Goal: Check status: Check status

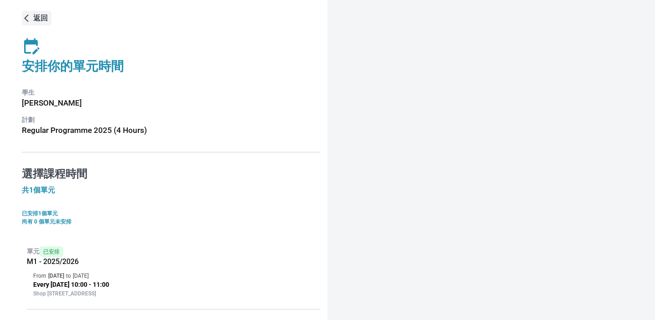
click at [38, 24] on button "返回" at bounding box center [37, 18] width 30 height 15
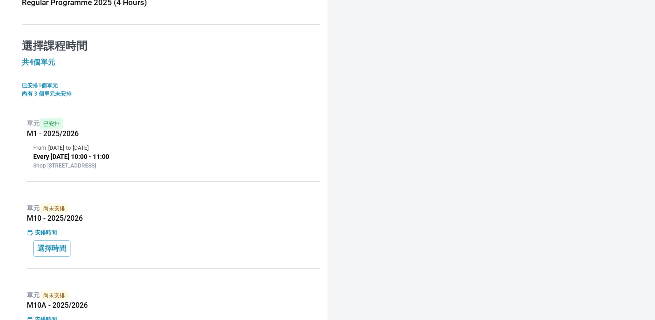
scroll to position [128, 0]
click at [121, 129] on h5 "M1 - 2025/2026" at bounding box center [174, 133] width 294 height 9
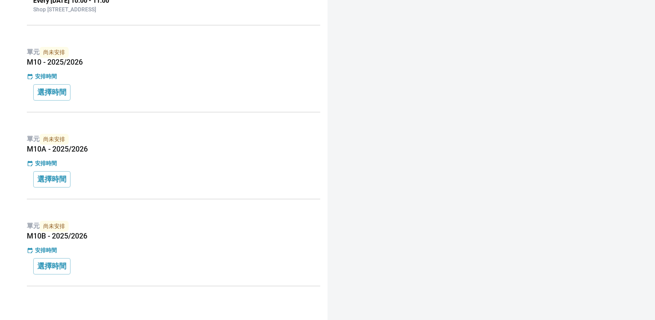
scroll to position [0, 0]
